Goal: Task Accomplishment & Management: Use online tool/utility

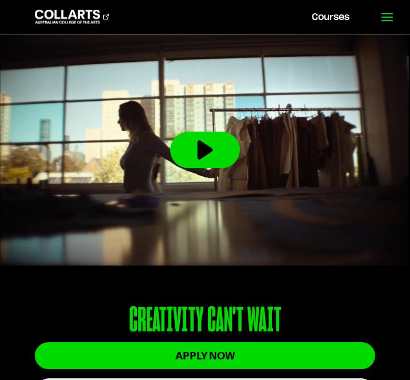
click at [393, 18] on icon at bounding box center [388, 17] width 14 height 14
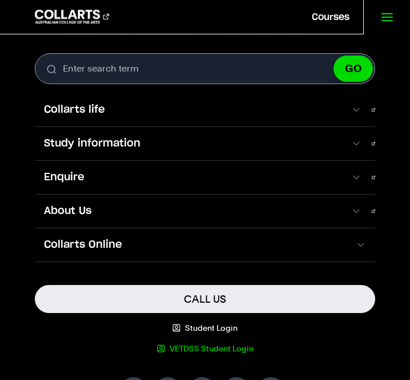
click at [185, 346] on link "VETDSS Student Login" at bounding box center [205, 347] width 341 height 11
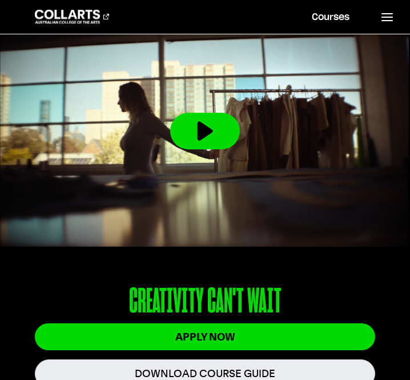
scroll to position [12, 0]
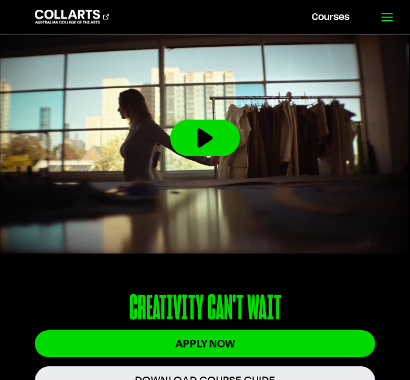
click at [384, 15] on icon at bounding box center [388, 17] width 14 height 14
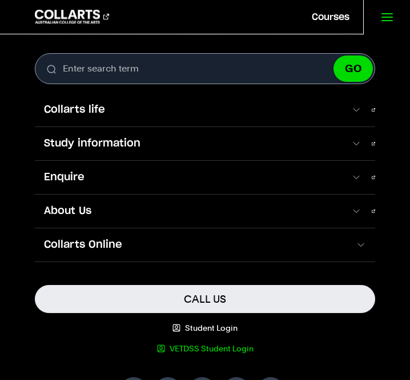
click at [179, 347] on link "VETDSS Student Login" at bounding box center [205, 347] width 341 height 11
